Goal: Information Seeking & Learning: Learn about a topic

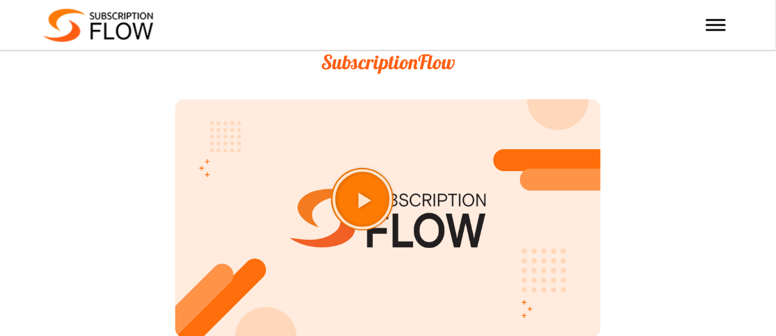
click at [388, 200] on icon "Play Video about SubscriptionFlow-Video" at bounding box center [393, 231] width 63 height 63
click at [398, 200] on icon "Play Video about SubscriptionFlow-Video" at bounding box center [393, 231] width 63 height 63
click at [397, 200] on icon "Play Video about SubscriptionFlow-Video" at bounding box center [393, 231] width 63 height 63
drag, startPoint x: 397, startPoint y: 159, endPoint x: 373, endPoint y: 146, distance: 27.7
click at [373, 200] on icon "Play Video about SubscriptionFlow-Video" at bounding box center [393, 231] width 63 height 63
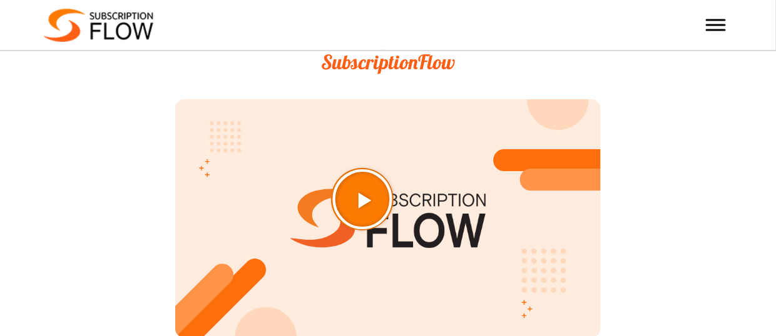
click at [373, 200] on icon "Play Video about SubscriptionFlow-Video" at bounding box center [393, 231] width 63 height 63
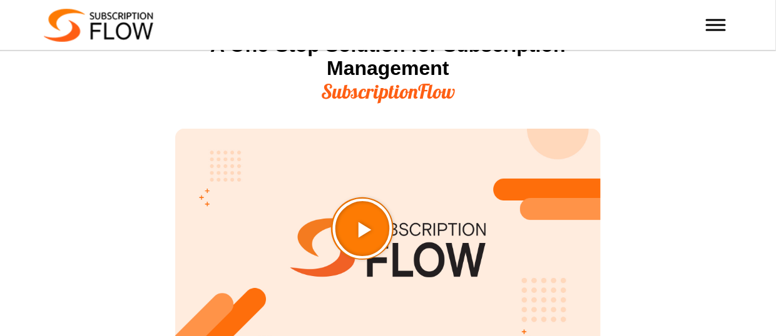
scroll to position [1584, 0]
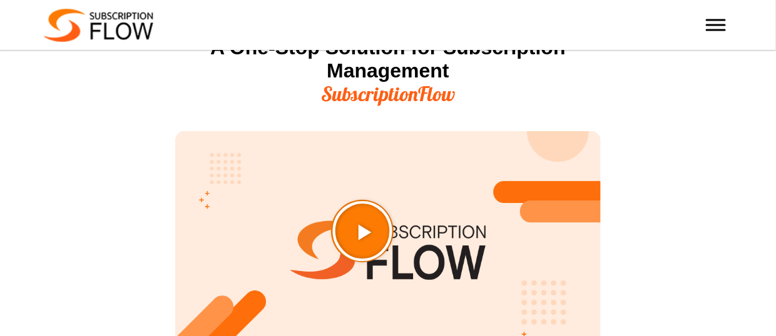
click at [373, 146] on div "Play Video about SubscriptionFlow-Video" at bounding box center [387, 251] width 425 height 240
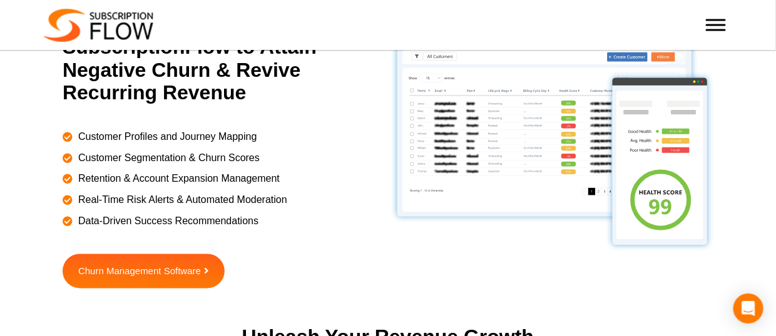
scroll to position [2050, 0]
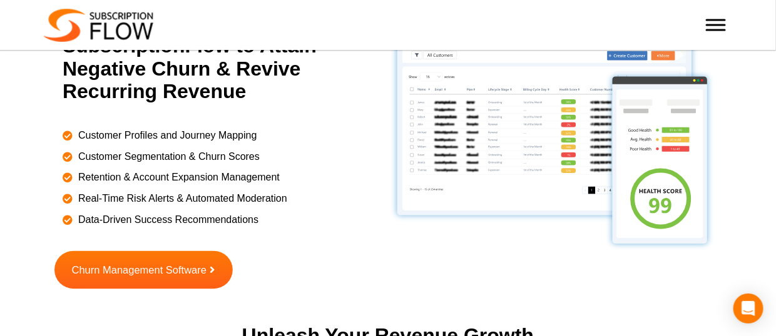
click at [183, 252] on link "Churn Management Software" at bounding box center [143, 271] width 178 height 38
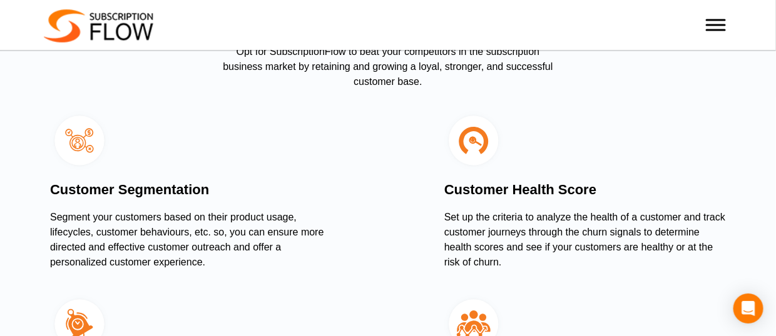
scroll to position [1470, 0]
